Goal: Task Accomplishment & Management: Complete application form

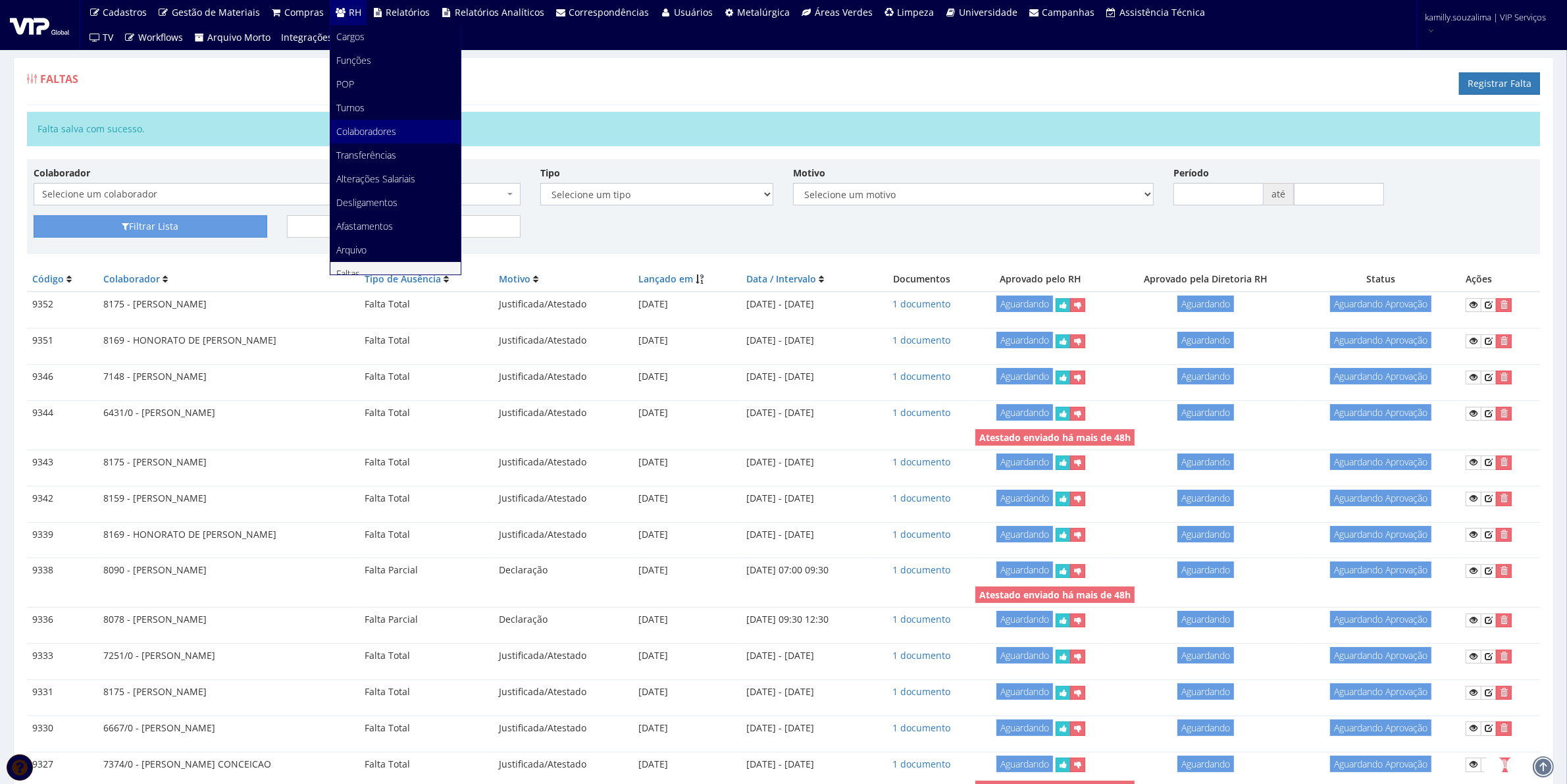
click at [391, 123] on link "Colaboradores" at bounding box center [396, 132] width 131 height 24
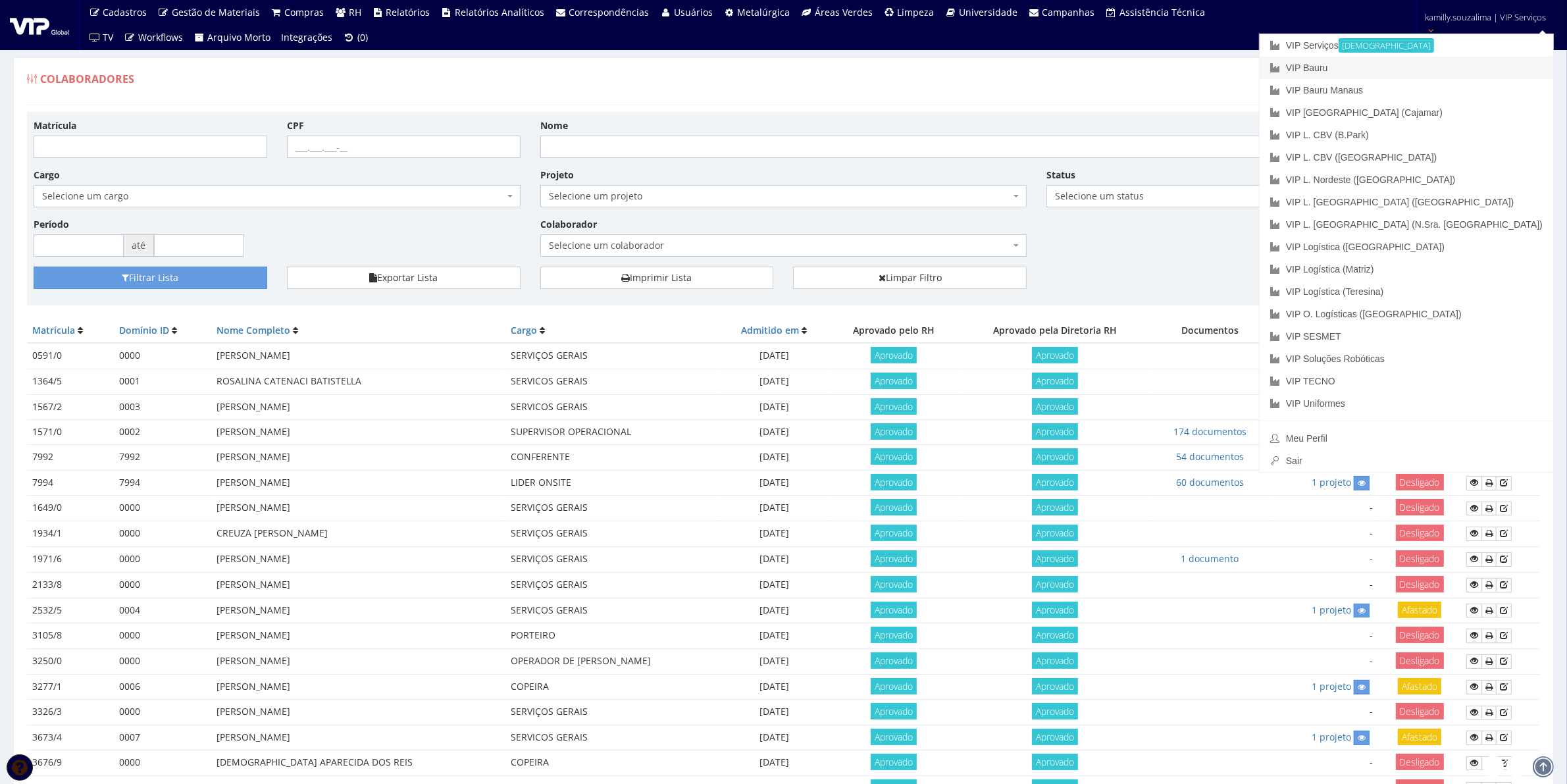
click at [1449, 70] on link "VIP Bauru" at bounding box center [1407, 68] width 294 height 22
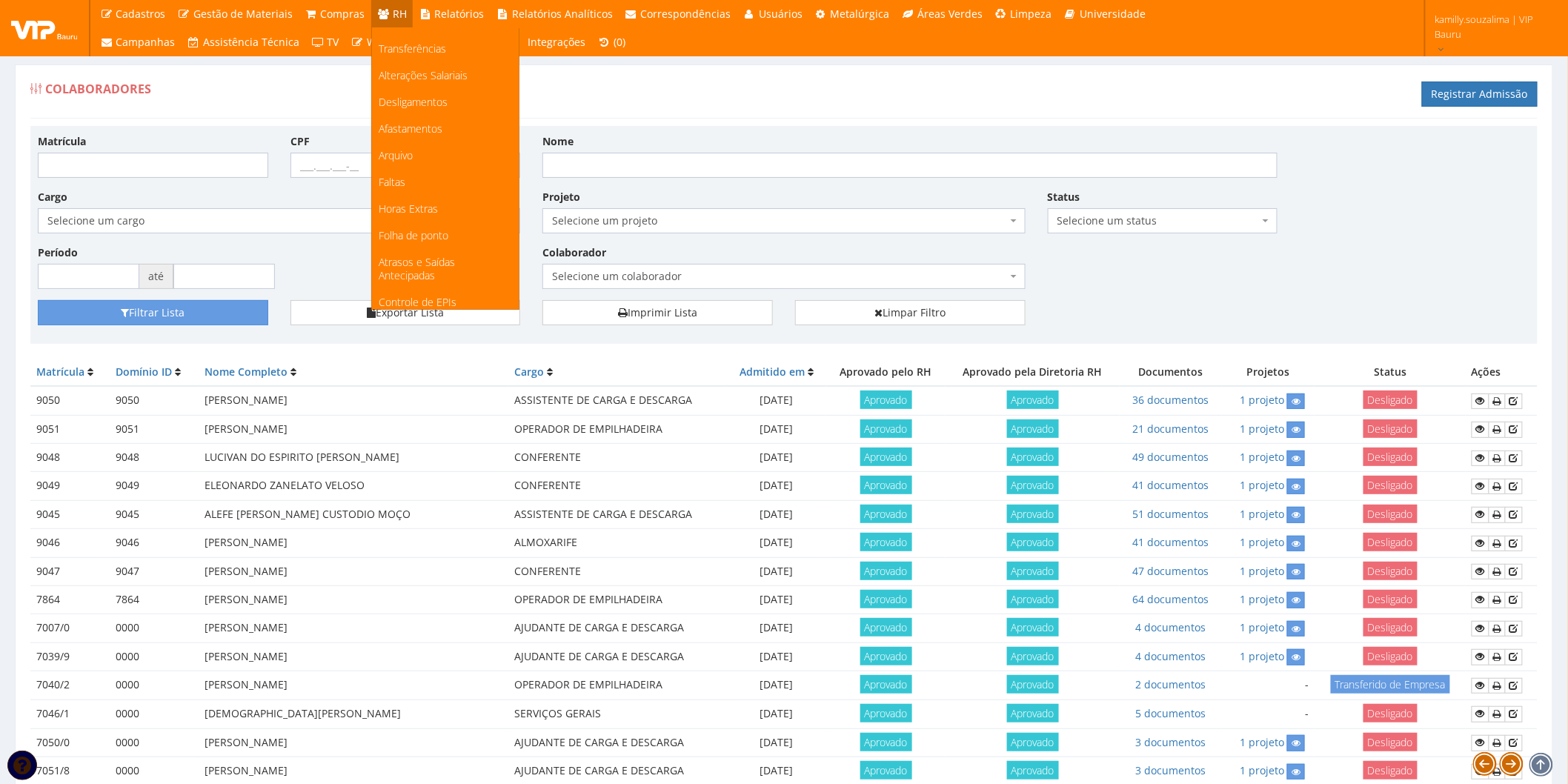
scroll to position [247, 0]
click at [431, 55] on link "Faltas" at bounding box center [445, 61] width 147 height 27
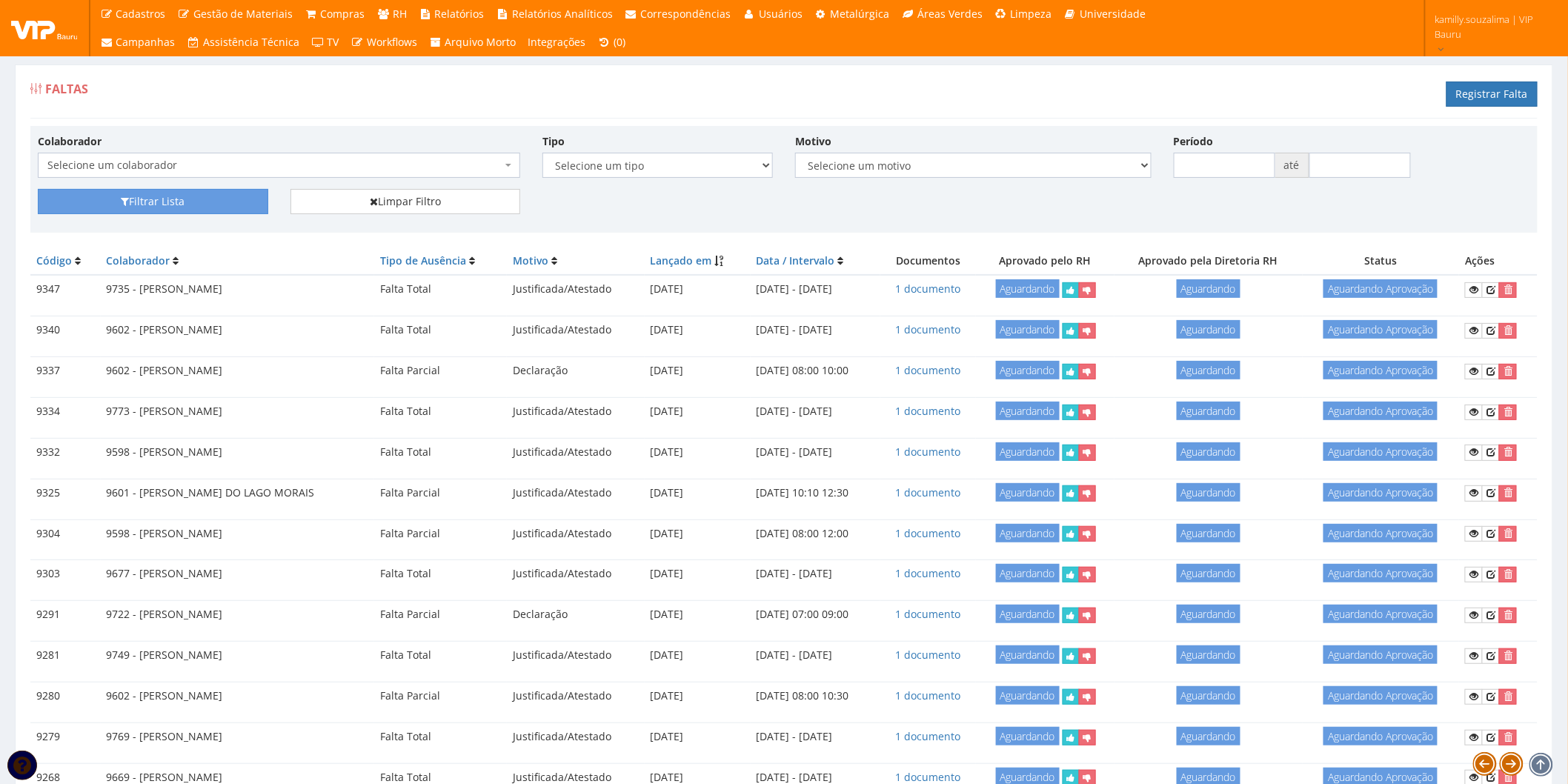
click at [418, 162] on span "Selecione um colaborador" at bounding box center [274, 165] width 454 height 15
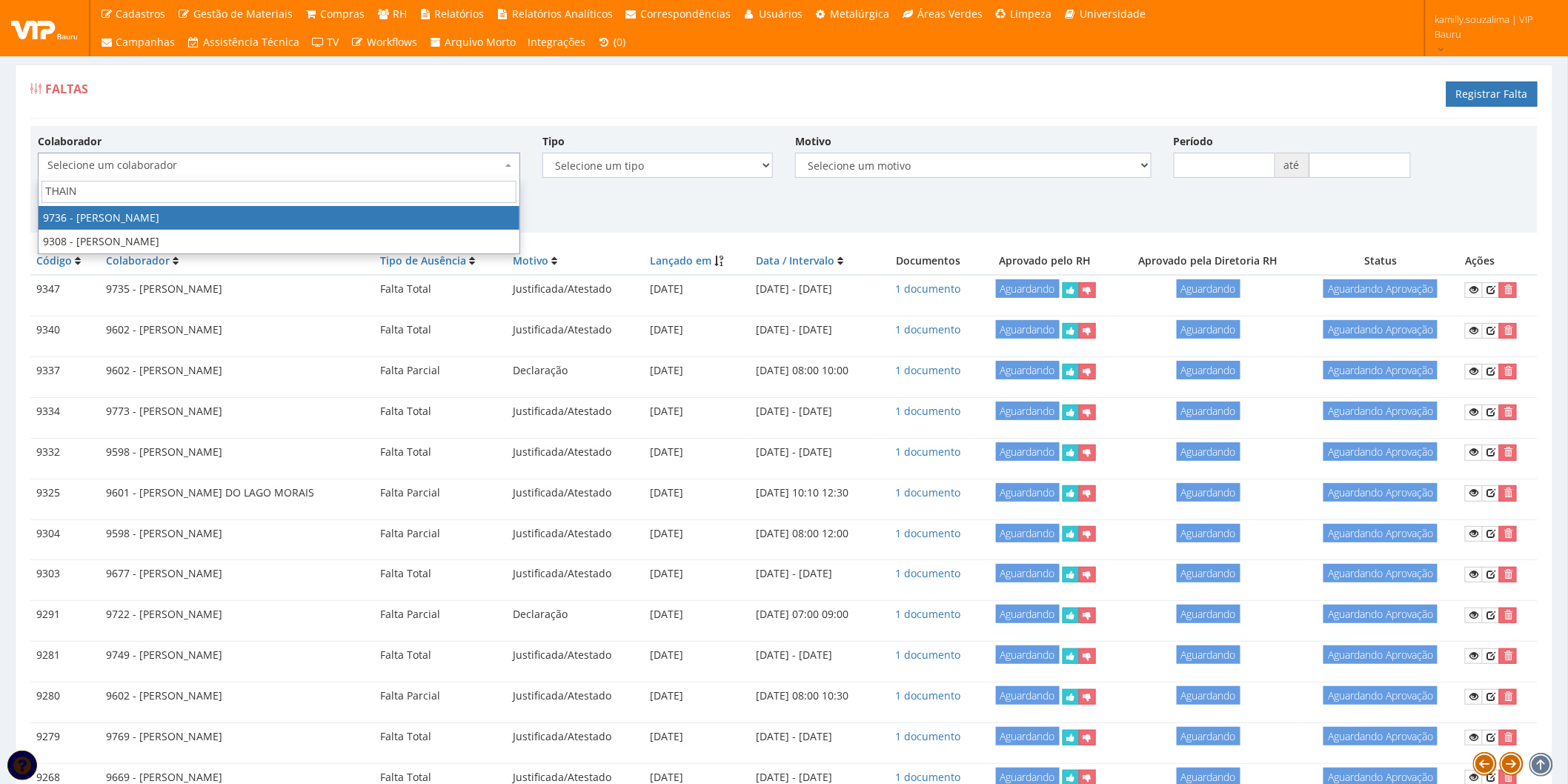
type input "THAIN"
drag, startPoint x: 239, startPoint y: 221, endPoint x: 231, endPoint y: 218, distance: 8.5
select select "4013"
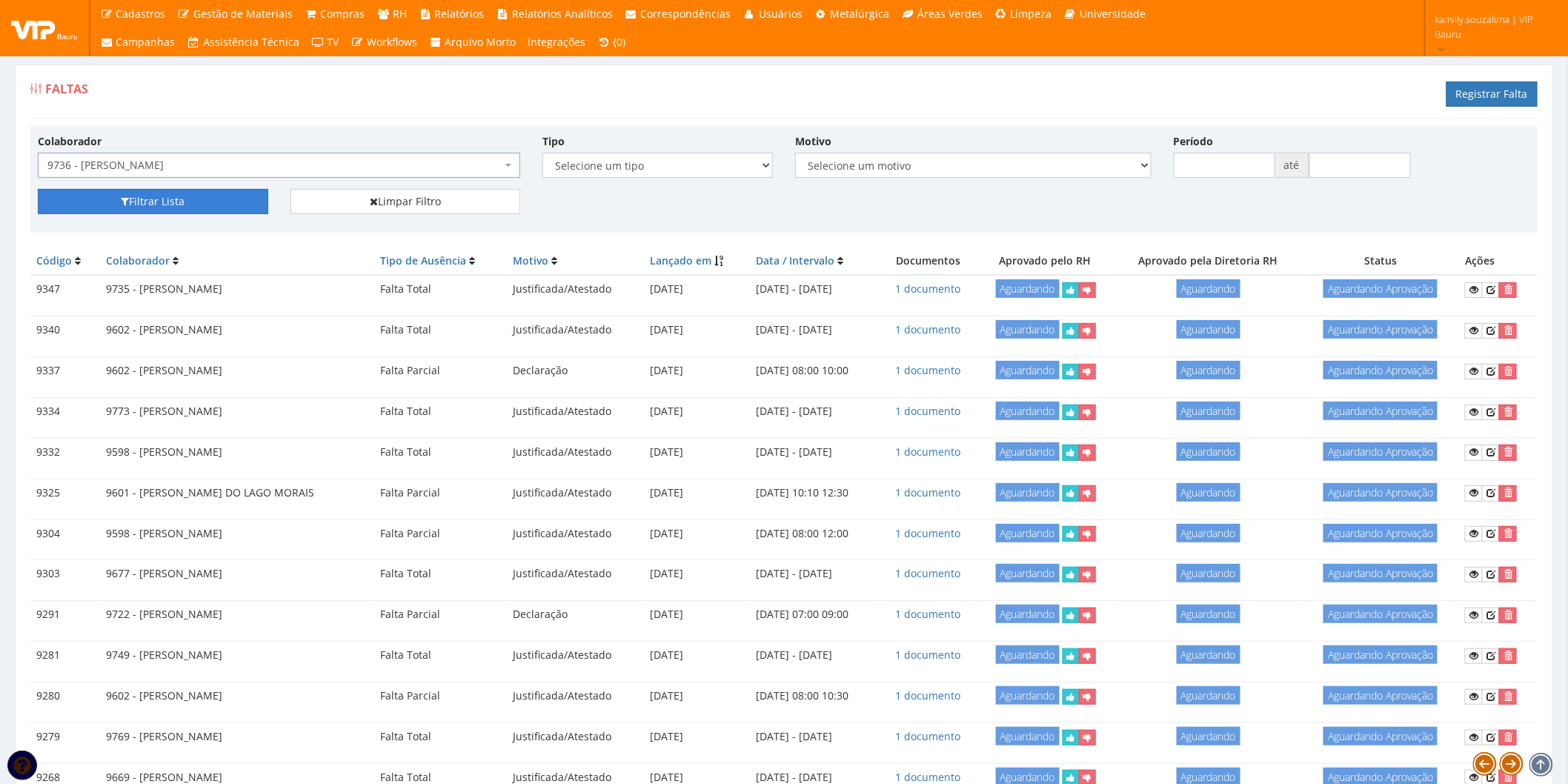
click at [150, 207] on button "Filtrar Lista" at bounding box center [153, 202] width 230 height 25
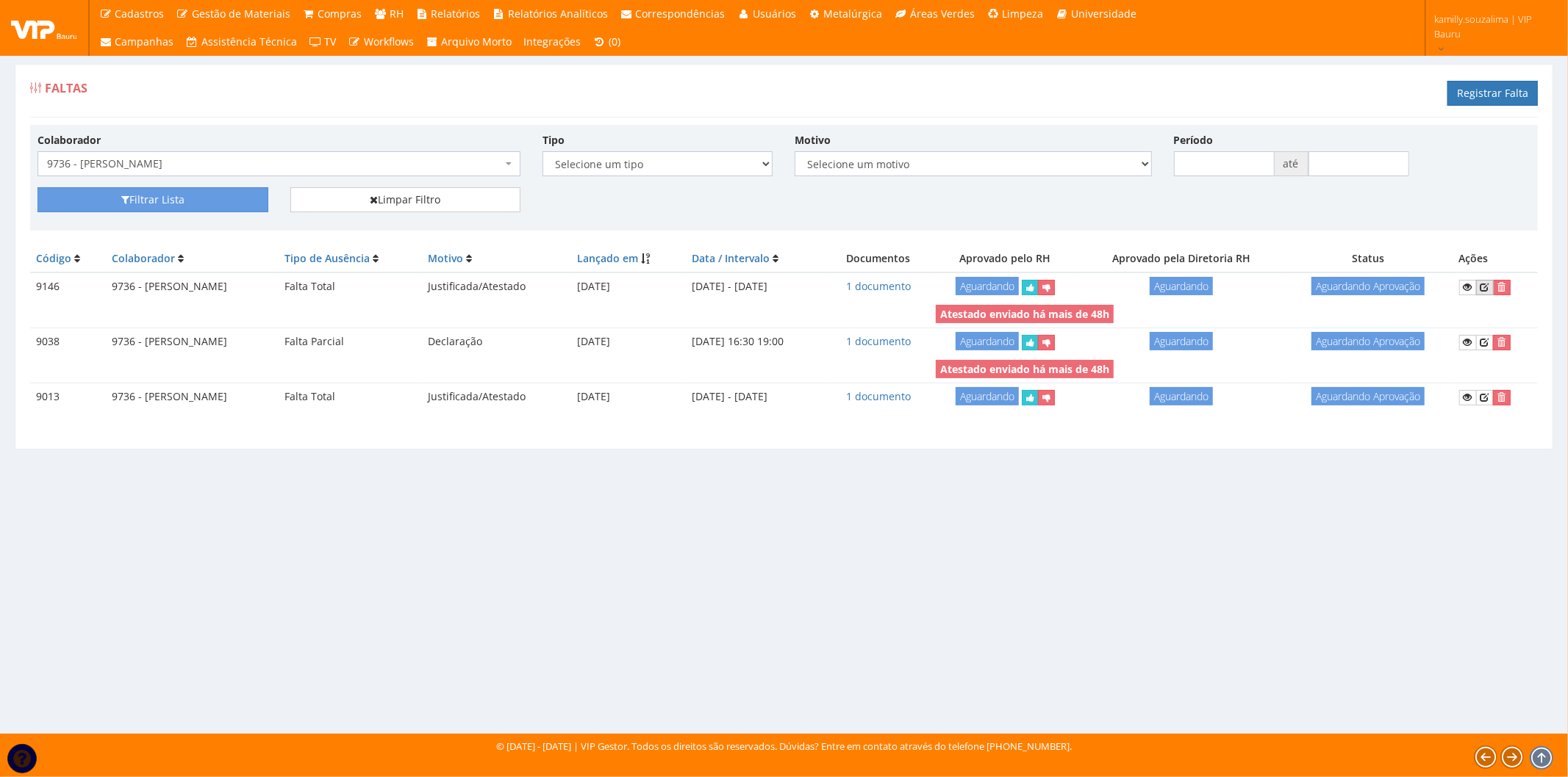
click at [1489, 288] on icon at bounding box center [1485, 287] width 9 height 10
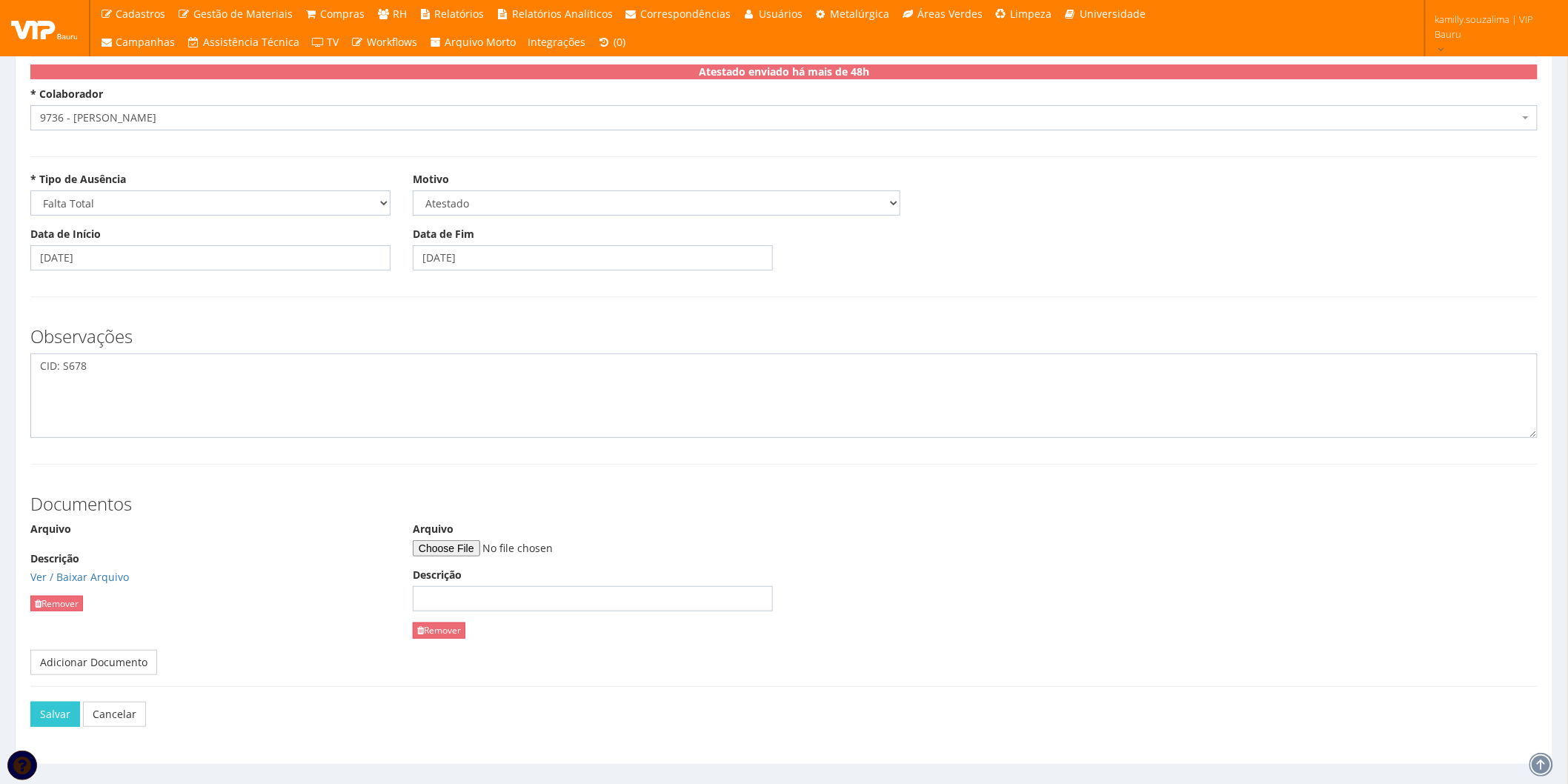
scroll to position [82, 0]
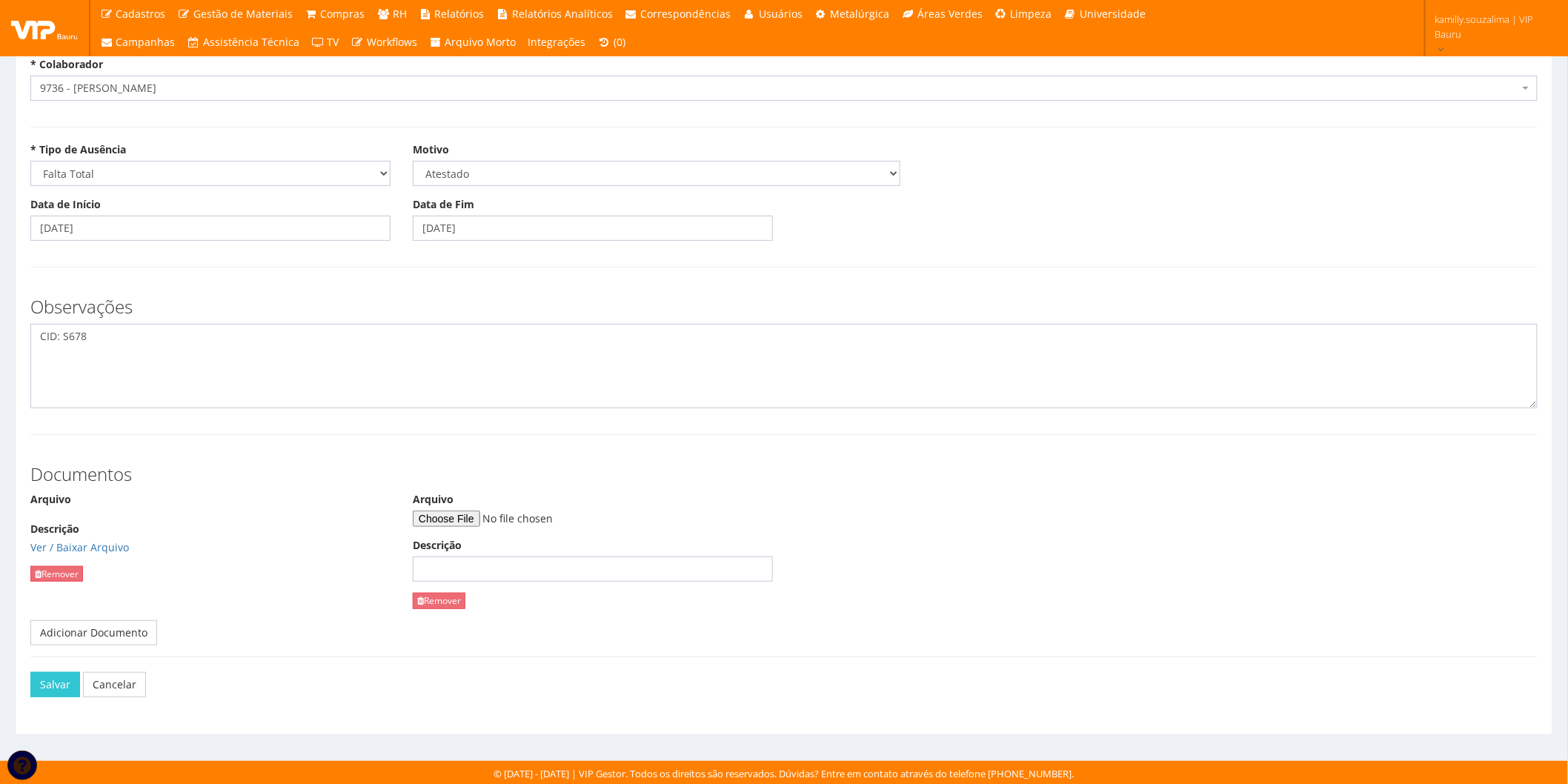
click at [453, 512] on div "Arquivo" at bounding box center [592, 510] width 360 height 34
click at [455, 513] on input "Arquivo" at bounding box center [513, 518] width 202 height 16
type input "C:\fakepath\resultado-de-pericia.pdf"
click at [507, 229] on input "08/09/2025" at bounding box center [592, 229] width 360 height 25
click at [552, 267] on th "»" at bounding box center [555, 263] width 19 height 22
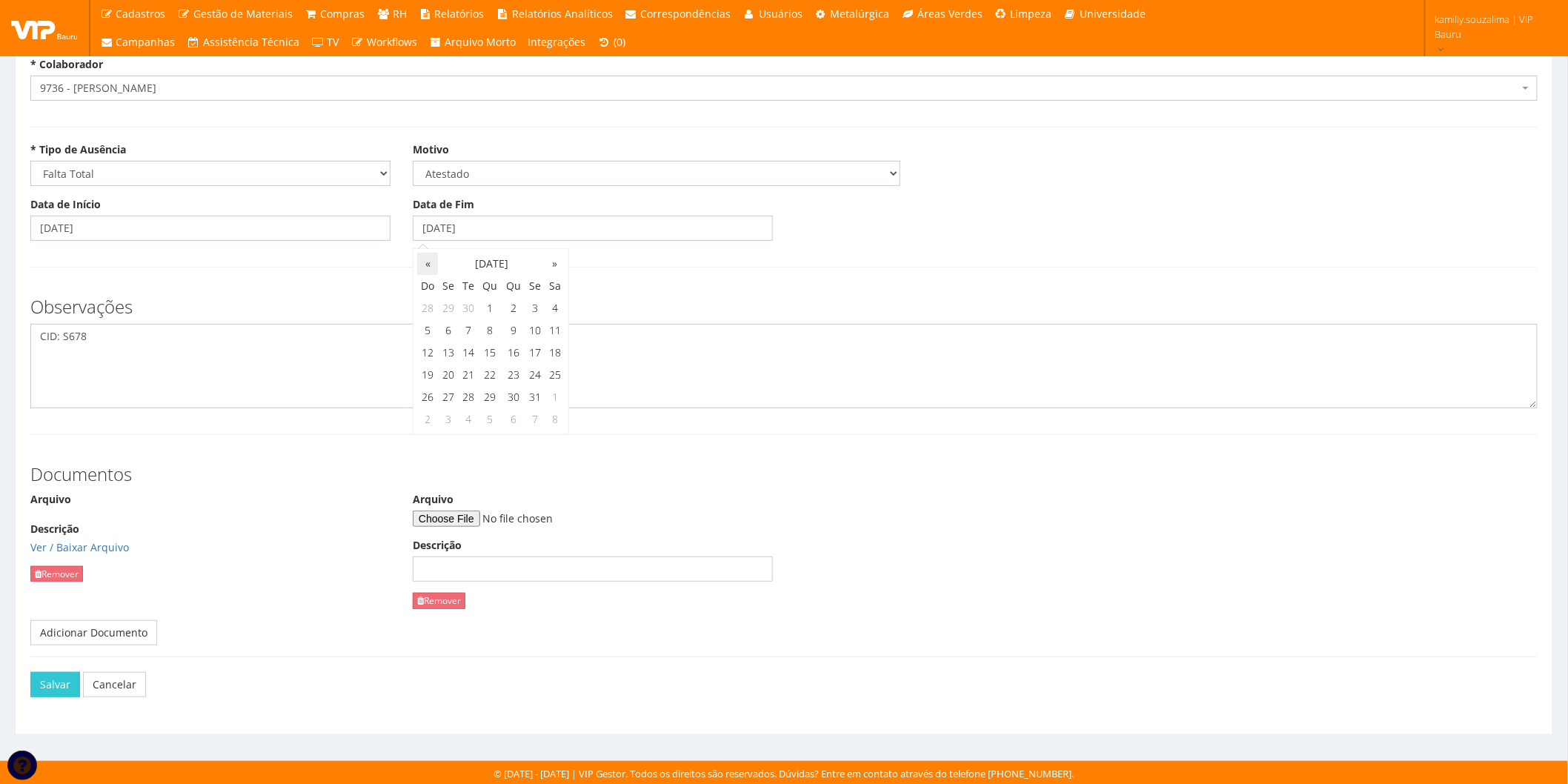
click at [431, 261] on th "«" at bounding box center [428, 263] width 21 height 22
click at [516, 374] on td "25" at bounding box center [513, 375] width 24 height 22
type input "25/09/2025"
click at [305, 494] on div "Arquivo" at bounding box center [210, 501] width 360 height 18
click at [54, 675] on button "Salvar" at bounding box center [55, 685] width 50 height 25
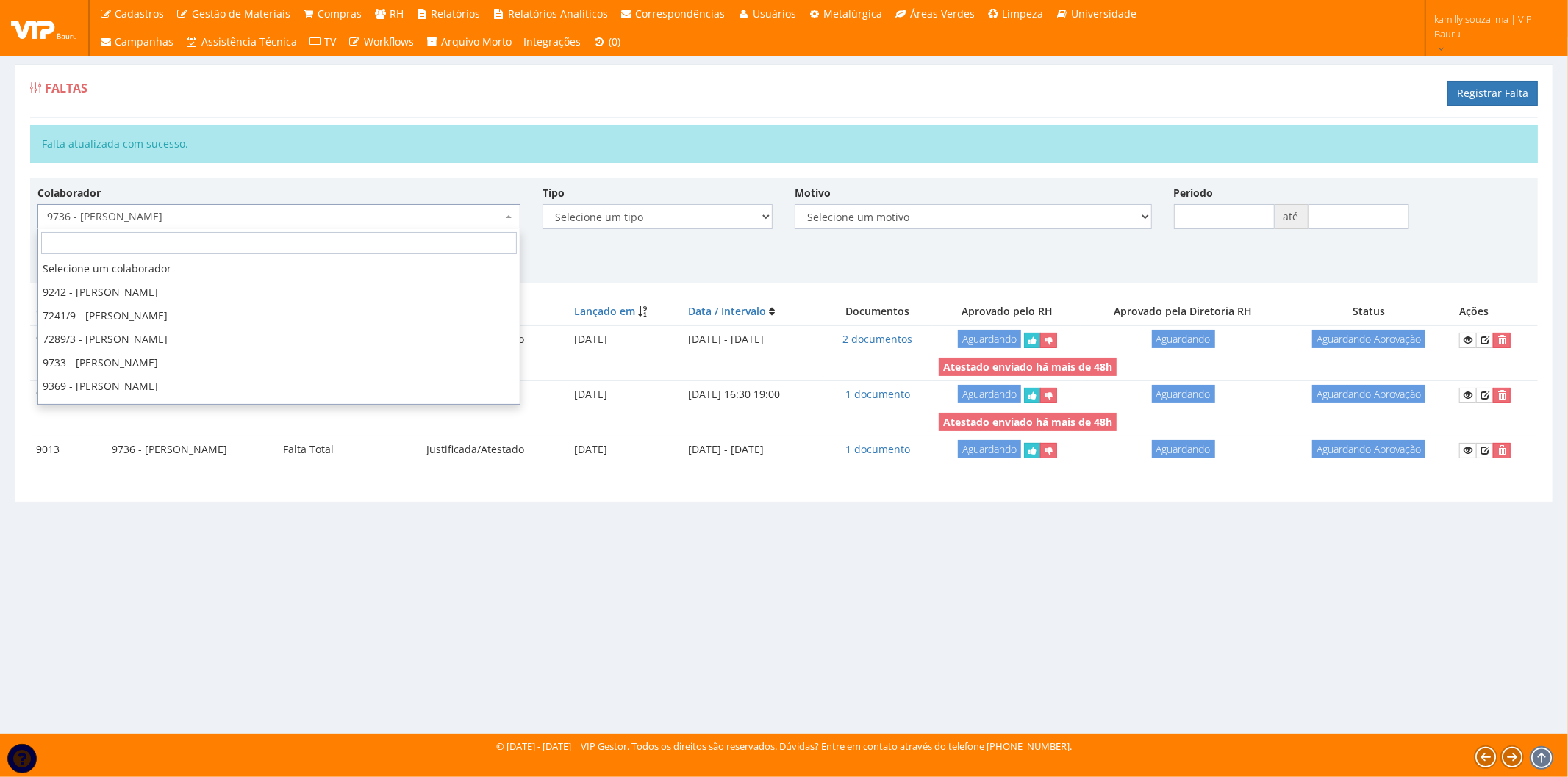
click at [399, 215] on span "9736 - [PERSON_NAME]" at bounding box center [275, 217] width 455 height 15
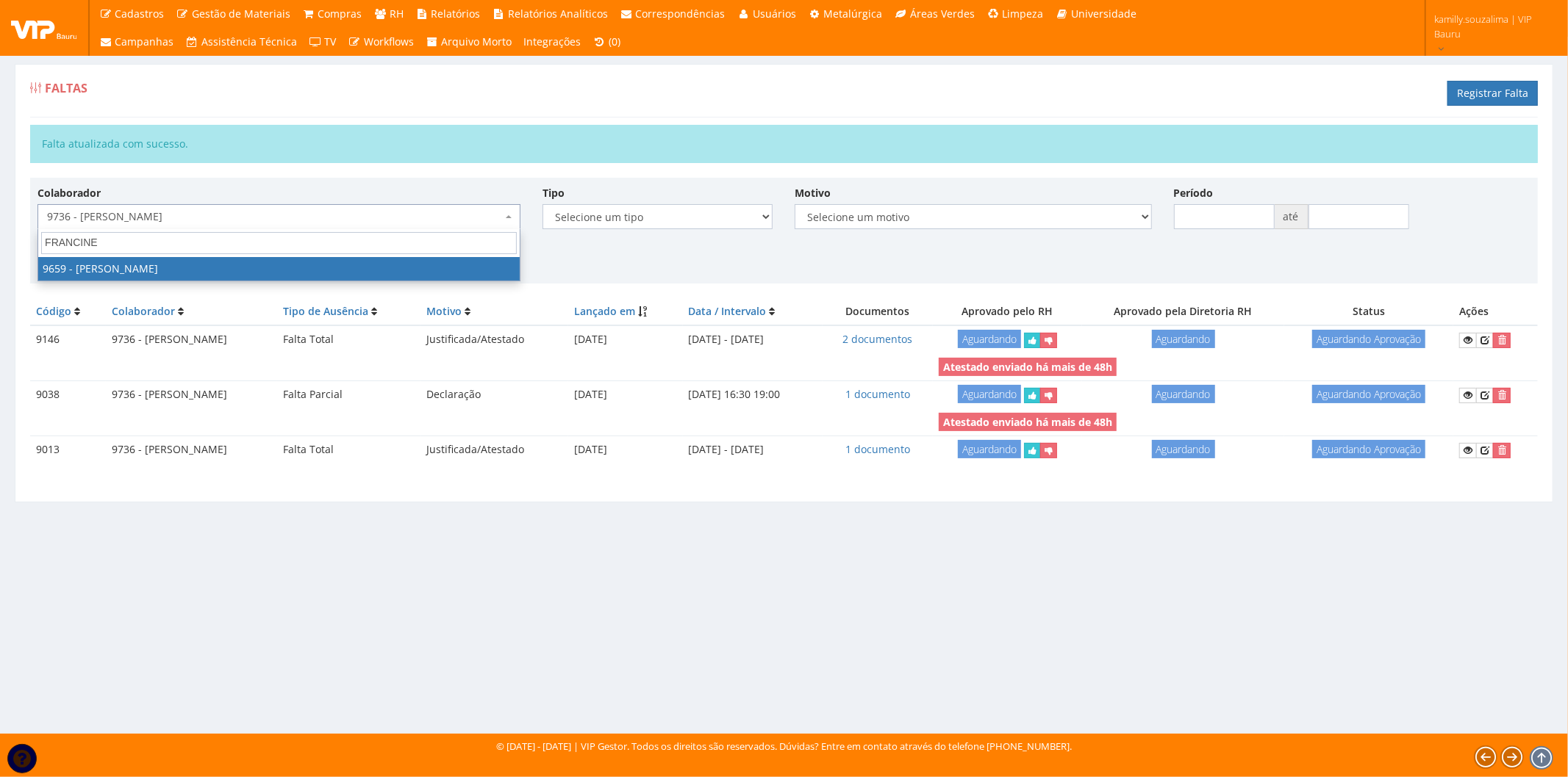
type input "FRANCINE"
select select "3869"
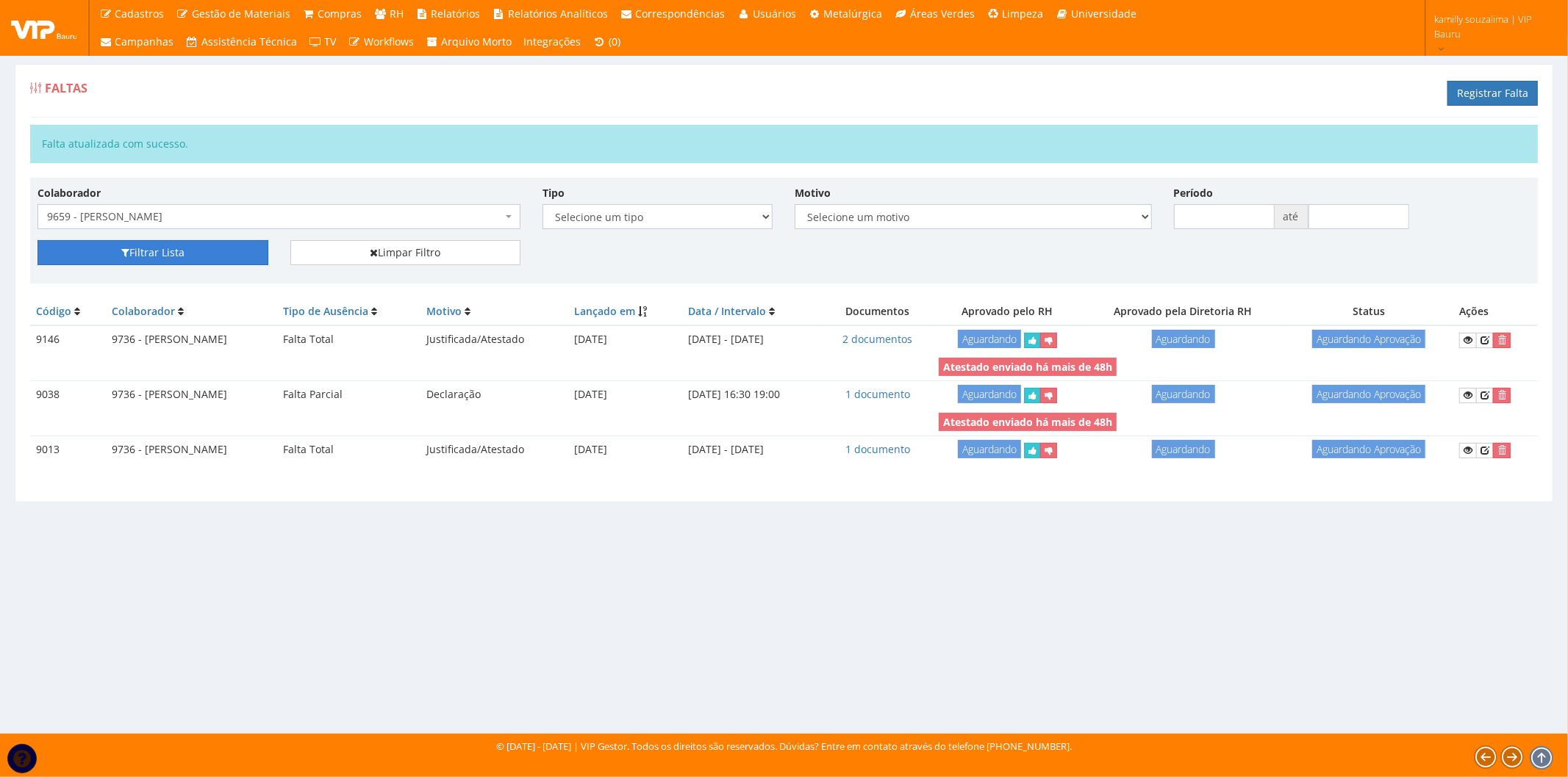
click at [221, 244] on button "Filtrar Lista" at bounding box center [154, 253] width 231 height 25
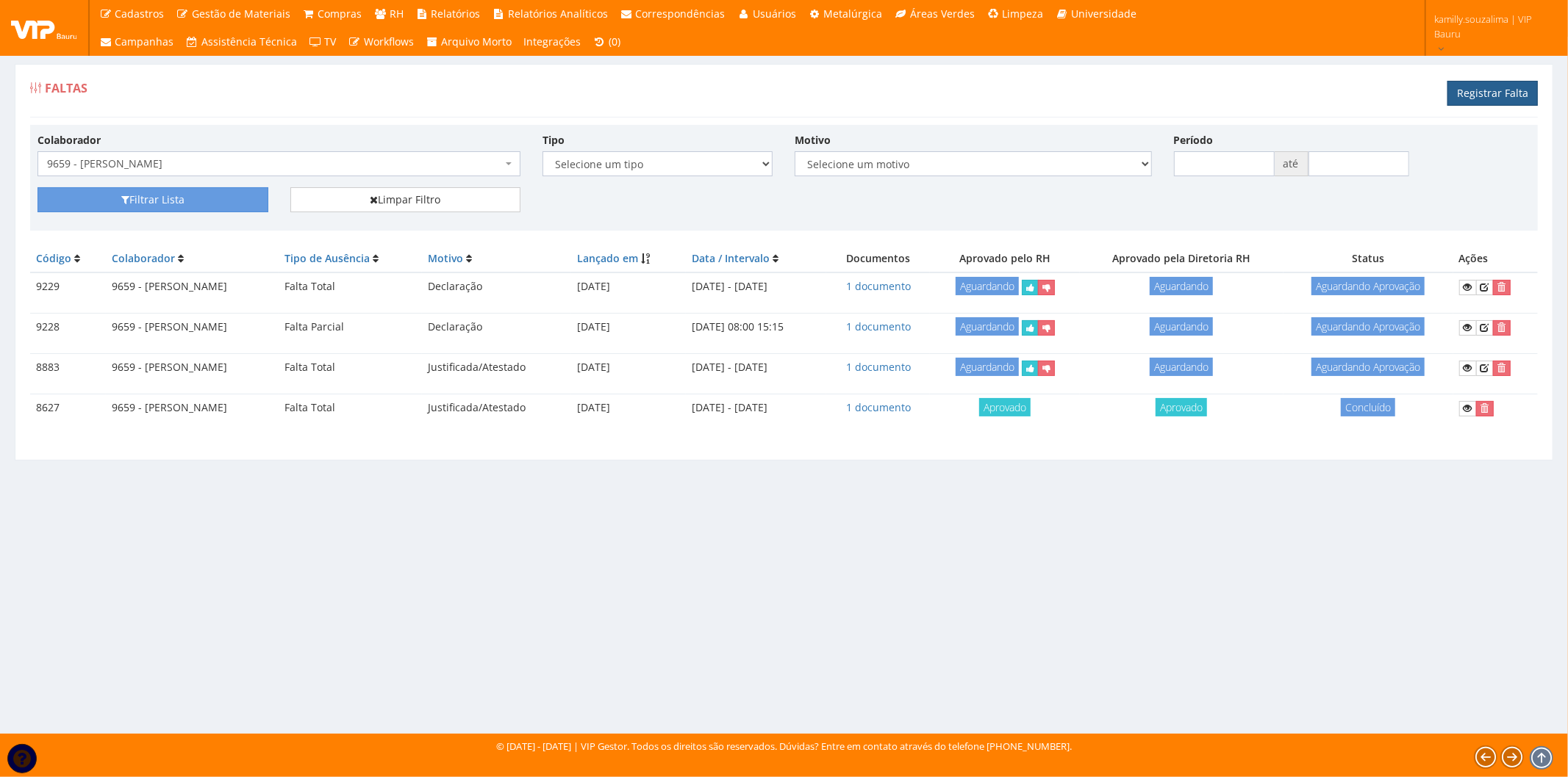
click at [1504, 94] on link "Registrar Falta" at bounding box center [1492, 93] width 90 height 25
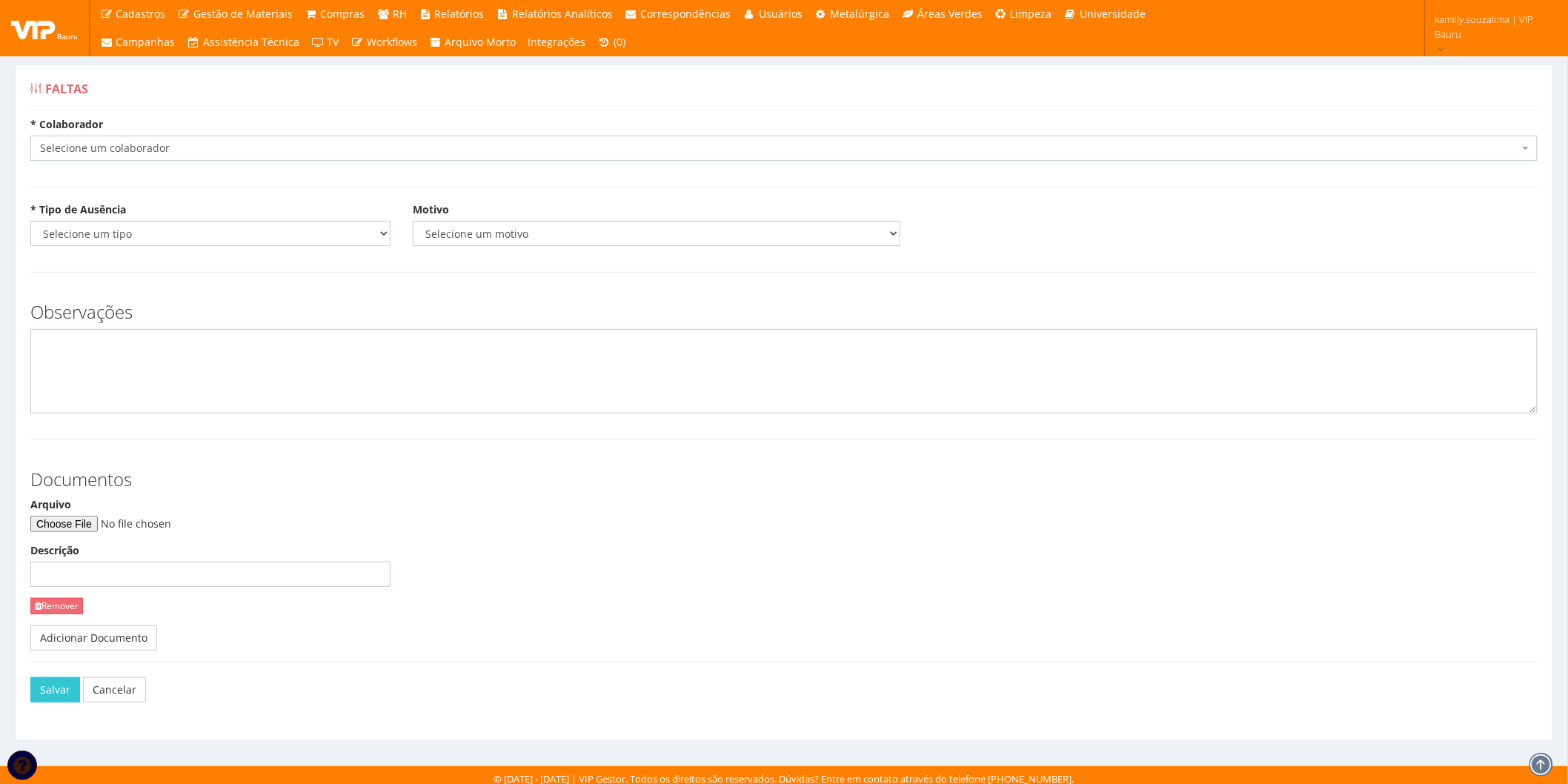
click at [161, 143] on span "Selecione um colaborador" at bounding box center [780, 148] width 1479 height 15
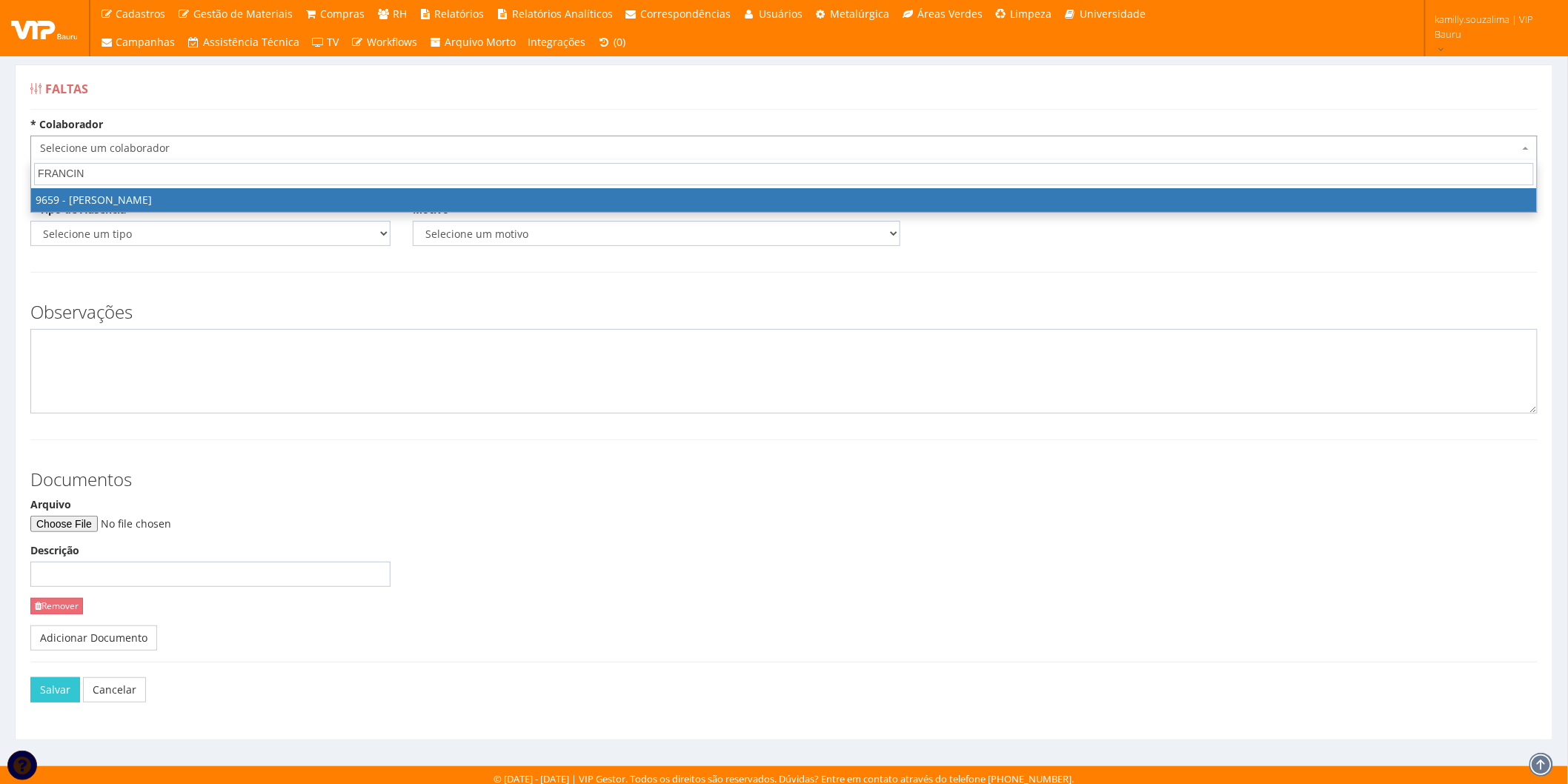
type input "FRANCIN"
select select "3869"
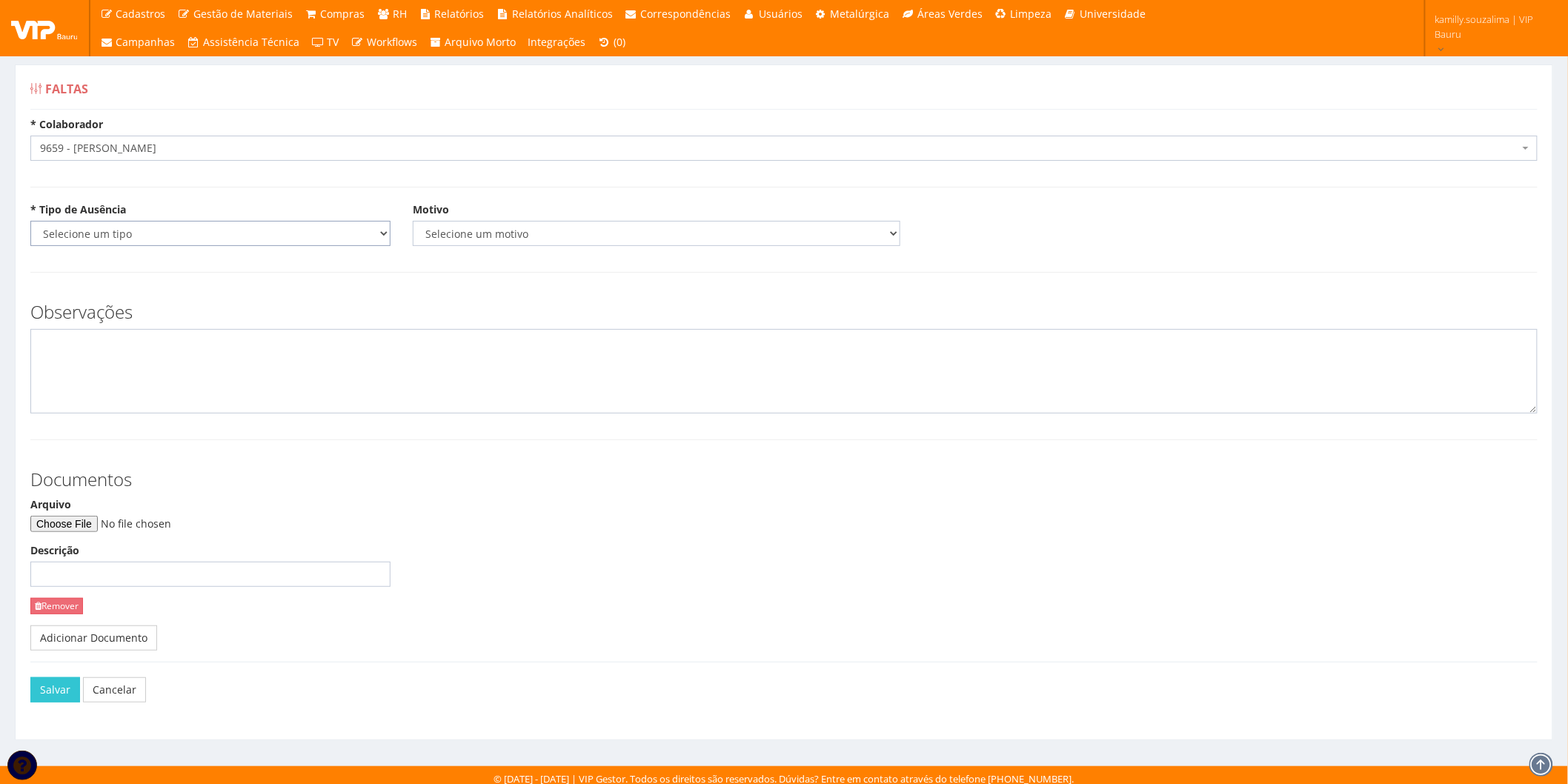
click at [152, 227] on select "Selecione um tipo Falta Total Falta Parcial Afastamento Férias" at bounding box center [210, 233] width 360 height 25
select select "parcial"
click at [31, 221] on select "Selecione um tipo Falta Total Falta Parcial Afastamento Férias" at bounding box center [210, 233] width 360 height 25
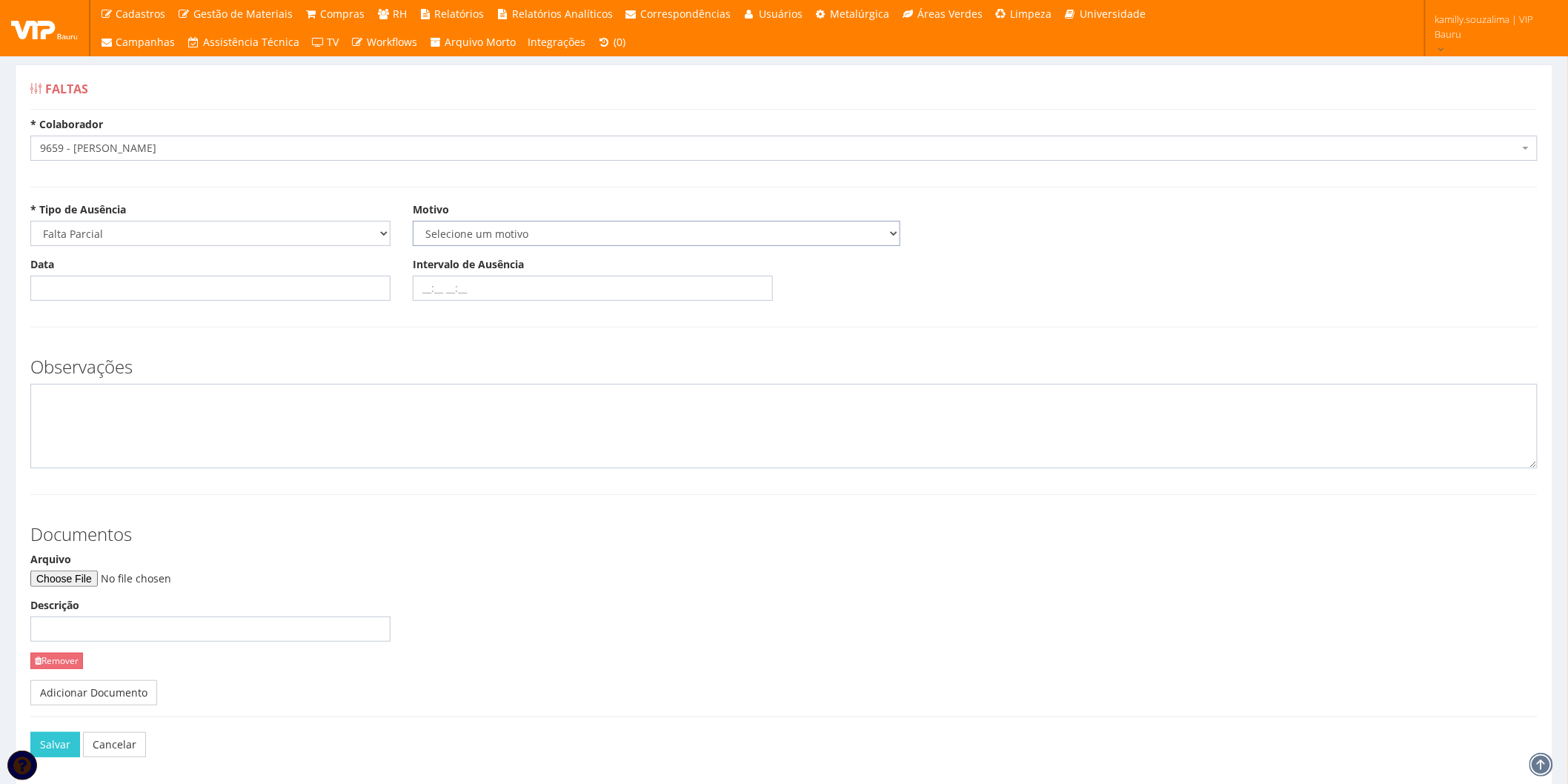
click at [510, 225] on select "Selecione um motivo Acidente Atestado Atraso Declaração Determinação Judicial D…" at bounding box center [656, 233] width 487 height 25
select select "declaracao"
click at [413, 221] on select "Selecione um motivo Acidente Atestado Atraso Declaração Determinação Judicial D…" at bounding box center [656, 233] width 487 height 25
click at [131, 296] on input "Data" at bounding box center [210, 288] width 360 height 25
click at [62, 461] on td "25" at bounding box center [65, 457] width 20 height 22
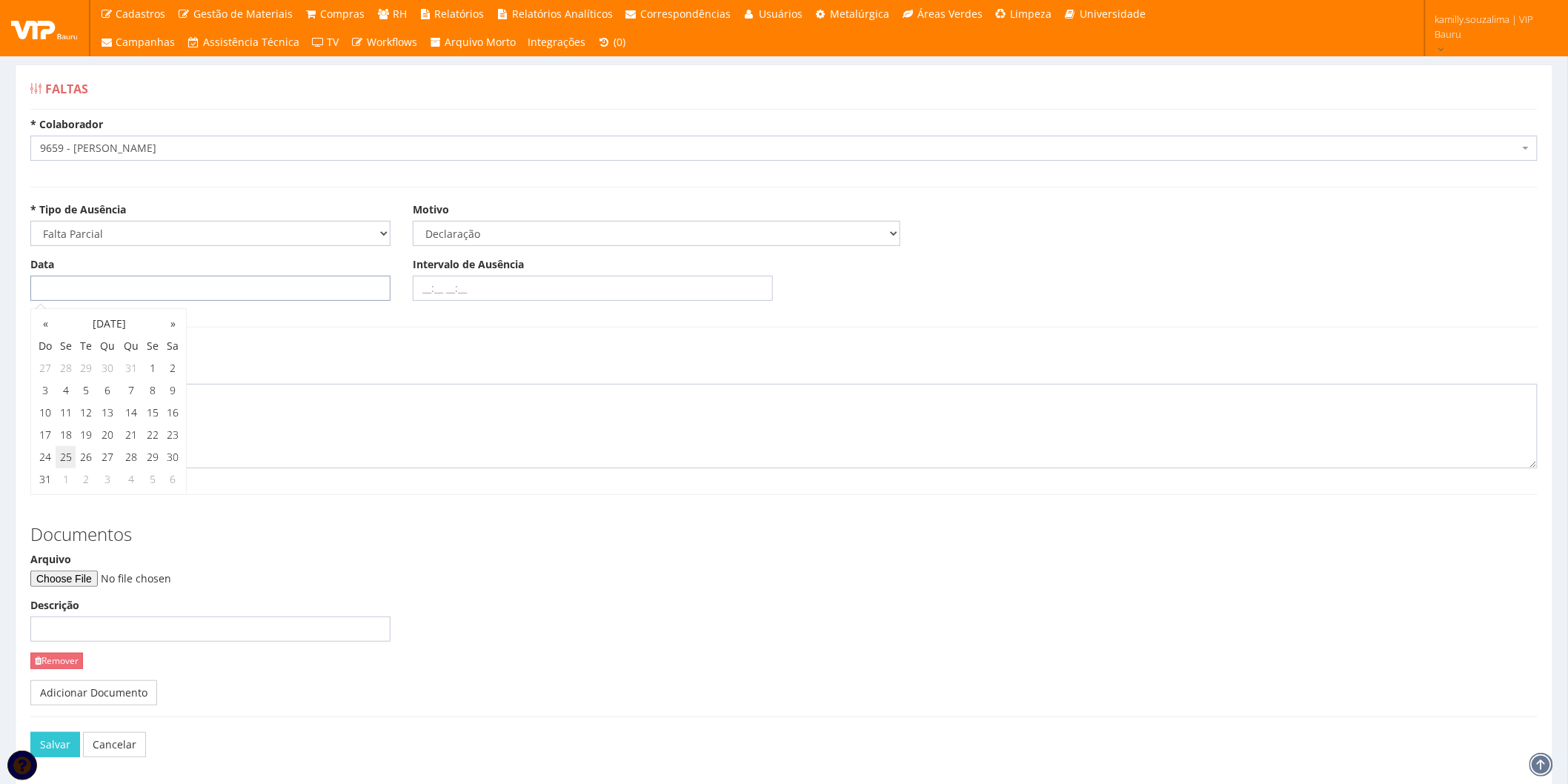
type input "25/08/2025"
click at [314, 346] on div "Observações" at bounding box center [784, 405] width 1530 height 126
click at [427, 280] on input "Intervalo de Ausência" at bounding box center [592, 288] width 360 height 25
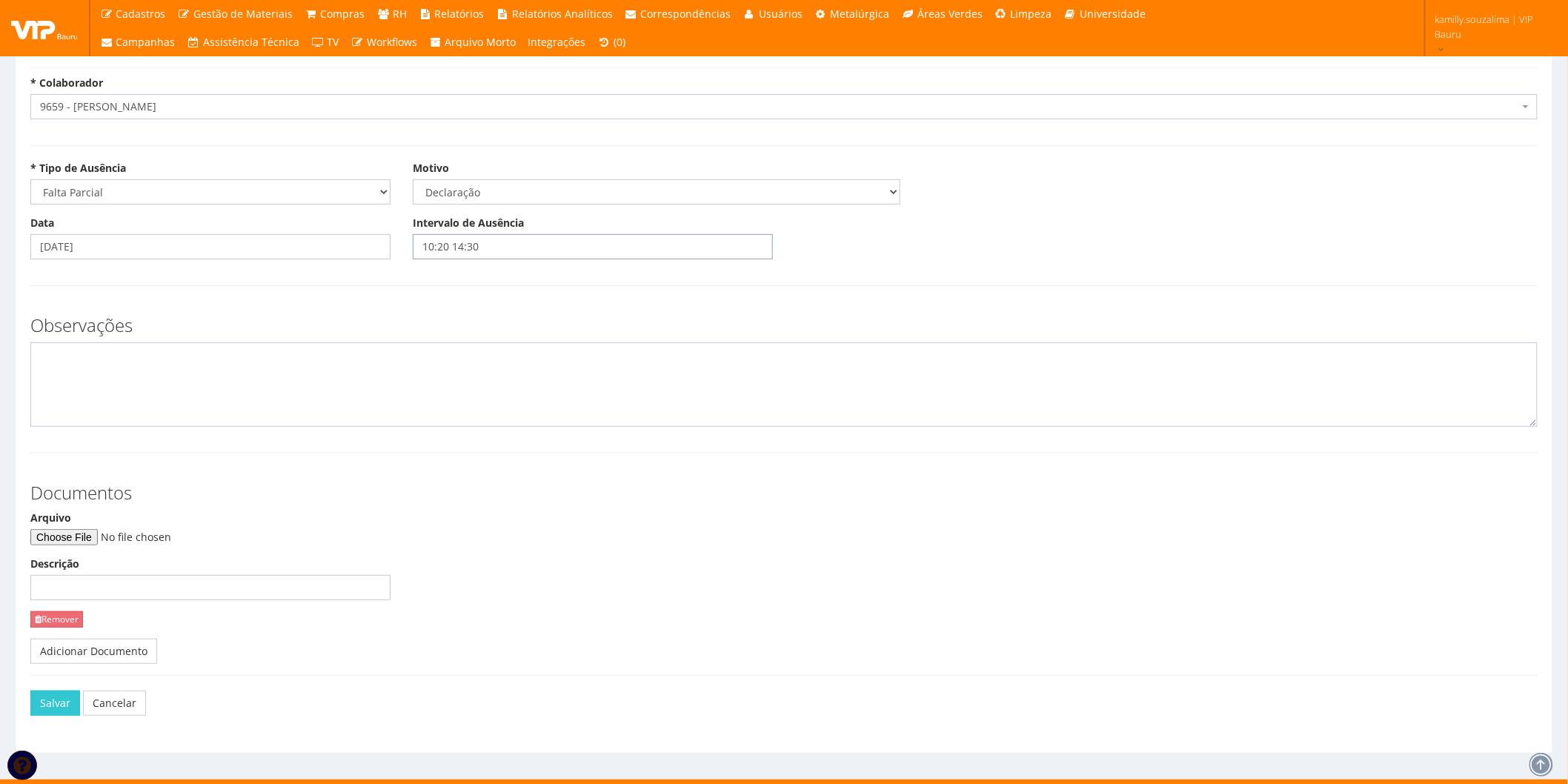
scroll to position [60, 0]
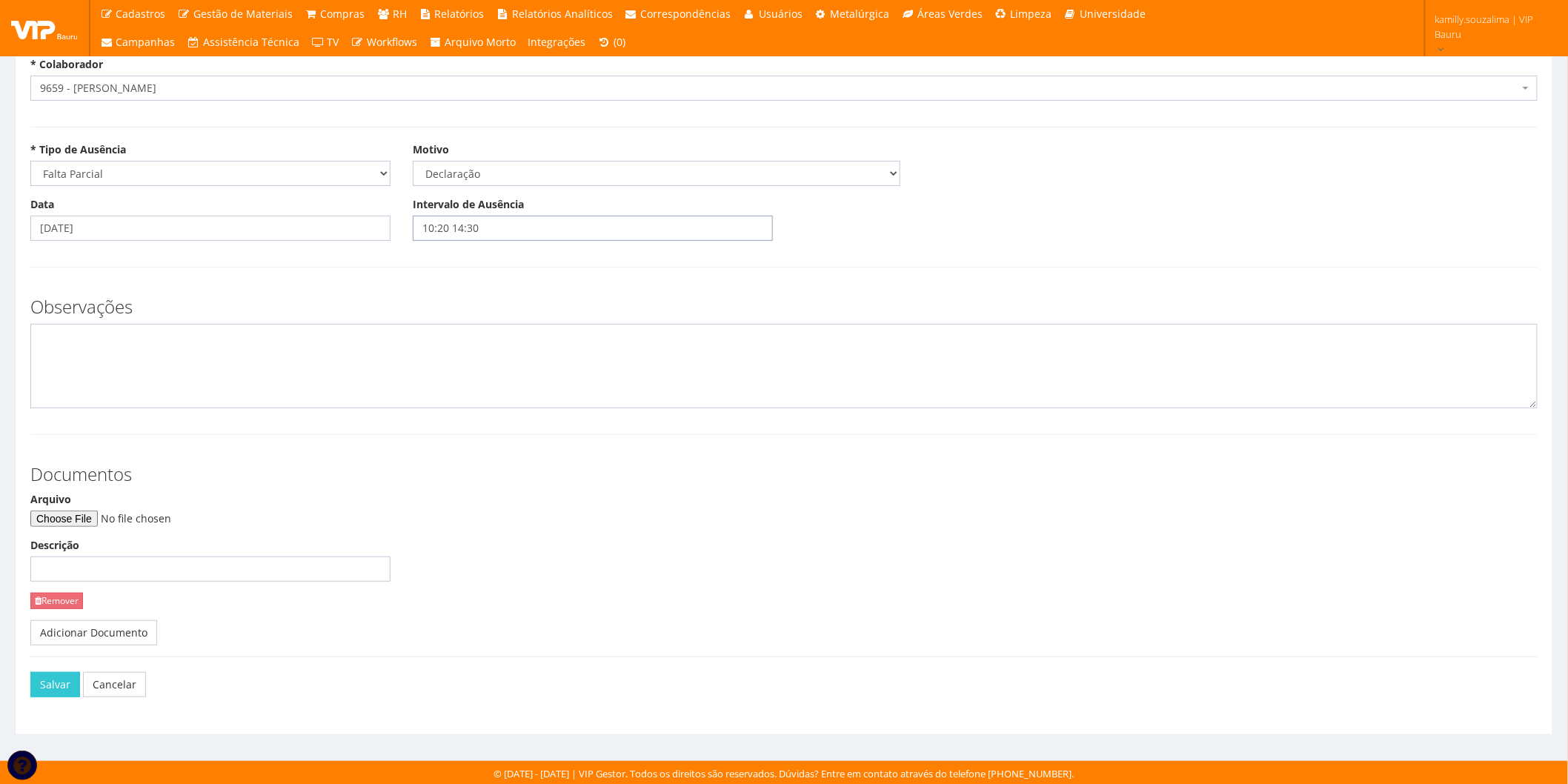
type input "10:20 14:30"
click at [99, 520] on input "Arquivo" at bounding box center [131, 518] width 202 height 16
type input "C:\fakepath\DECLARAÇÃO FRANCINE.pdf"
drag, startPoint x: 41, startPoint y: 679, endPoint x: 124, endPoint y: 642, distance: 90.9
click at [41, 679] on button "Salvar" at bounding box center [55, 685] width 50 height 25
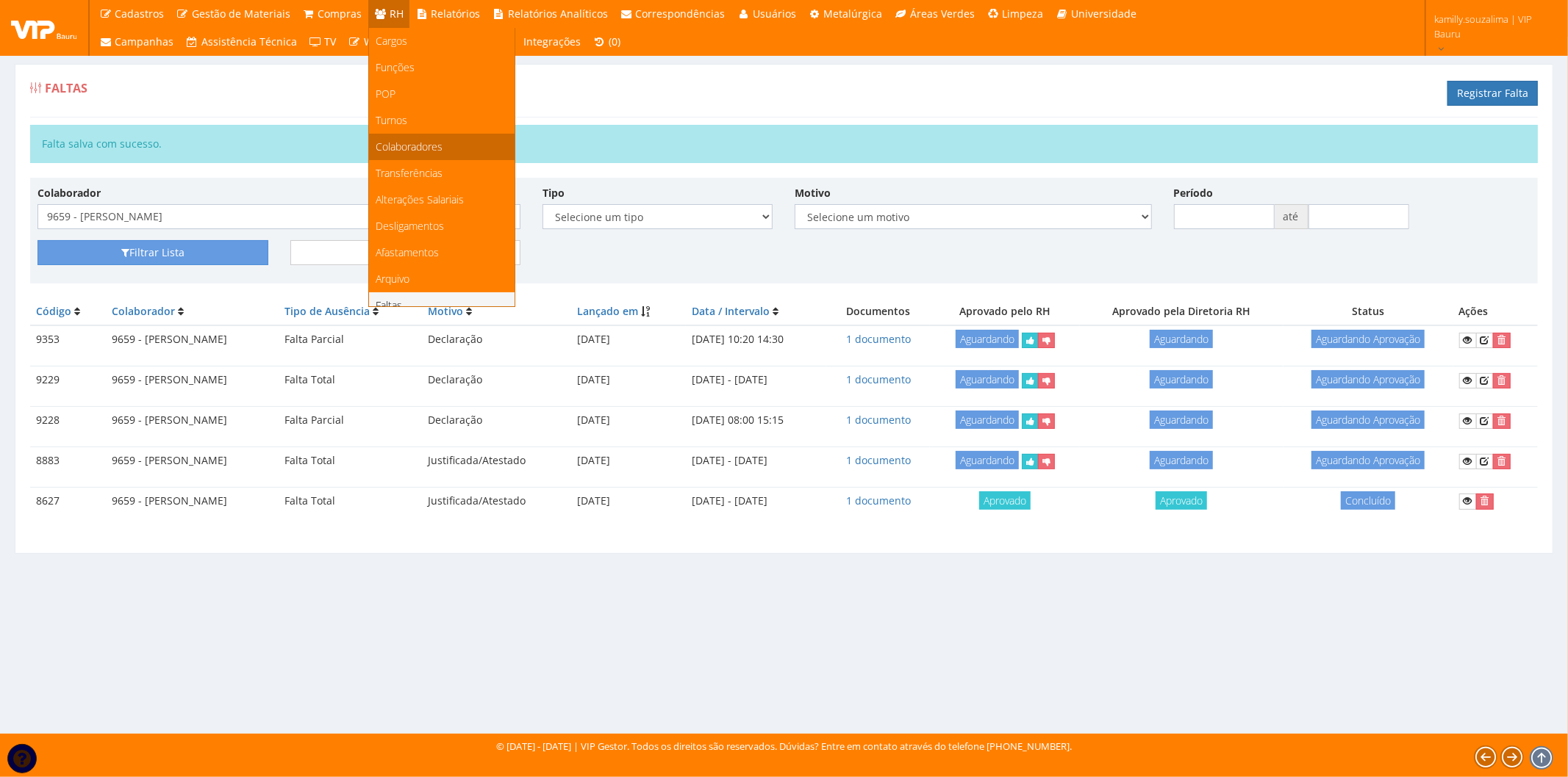
click at [448, 142] on link "Colaboradores" at bounding box center [442, 147] width 146 height 27
